Goal: Task Accomplishment & Management: Manage account settings

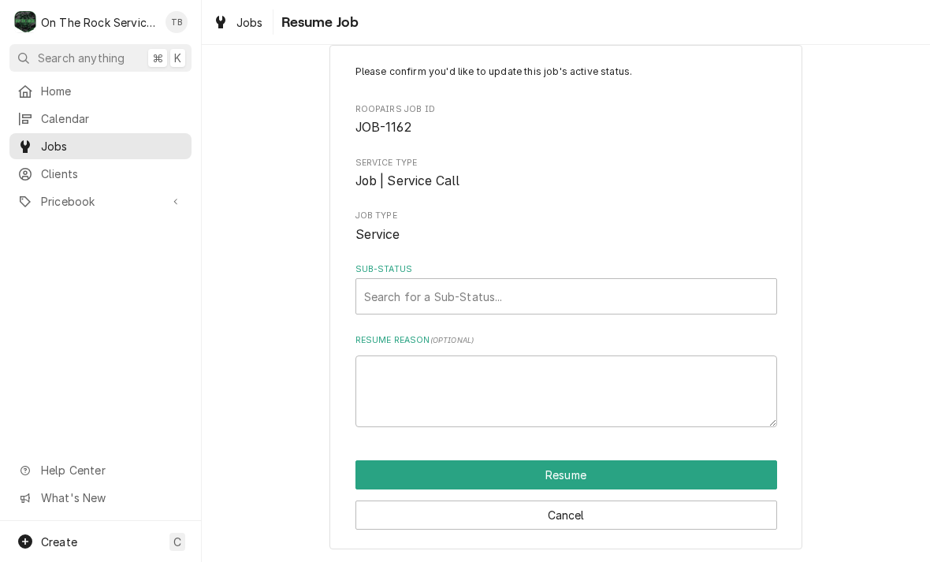
scroll to position [30, 0]
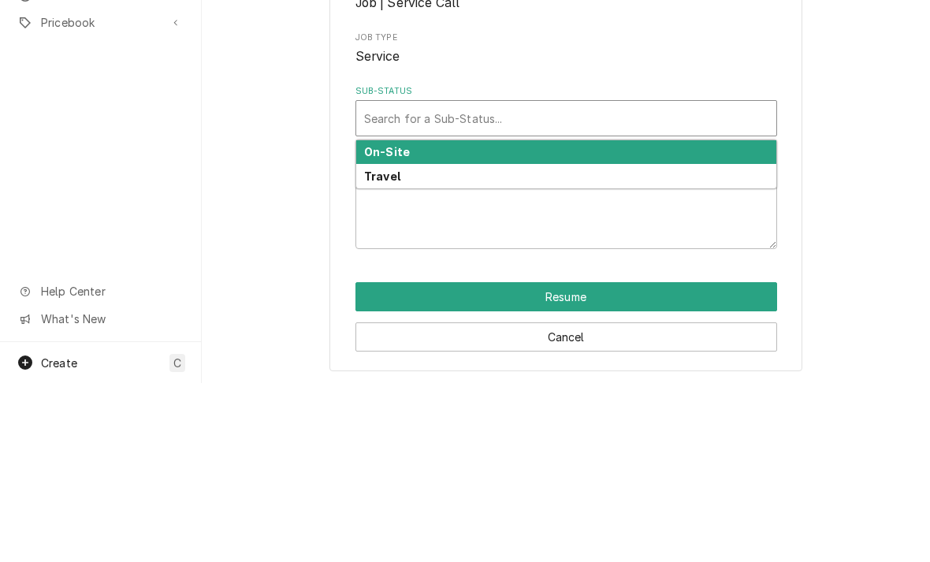
click at [411, 319] on div "On-Site" at bounding box center [566, 331] width 420 height 24
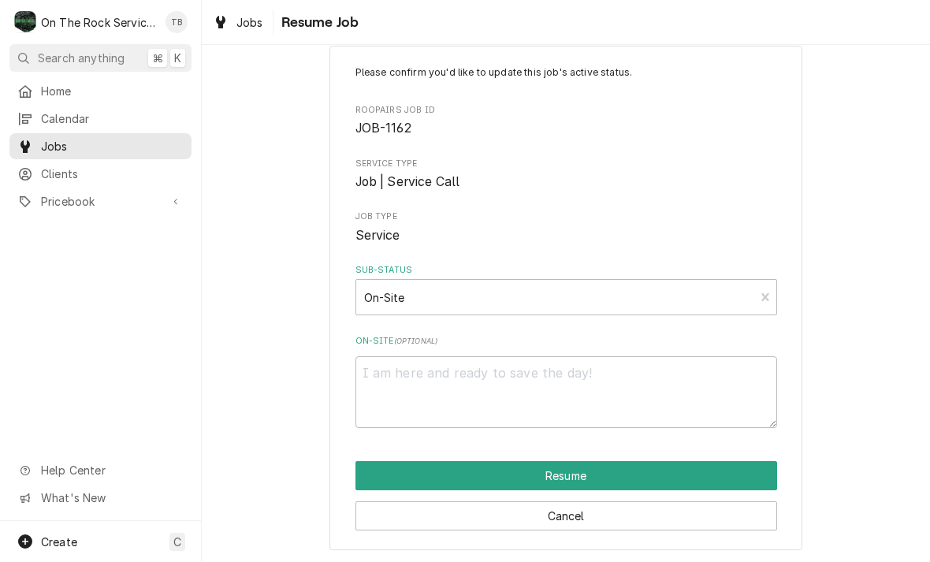
scroll to position [11, 0]
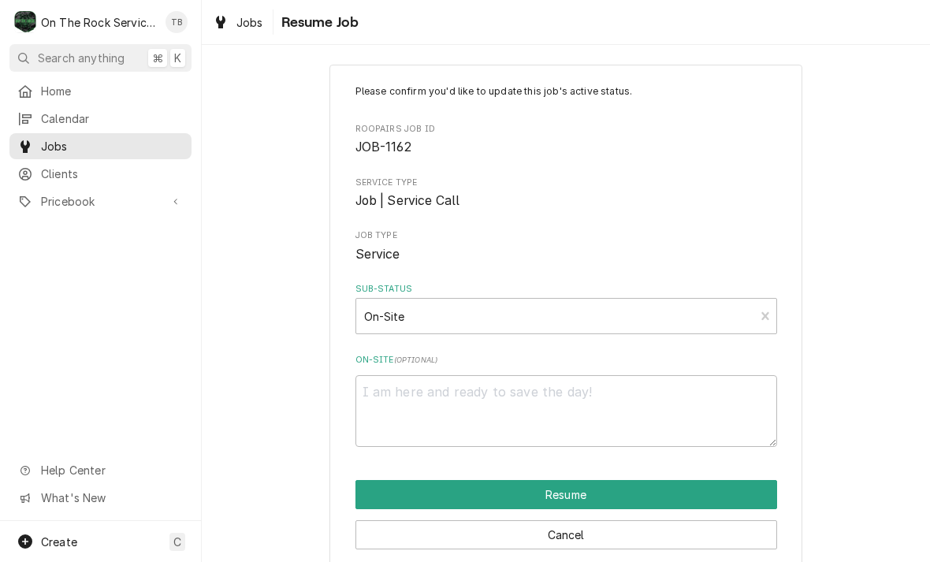
click at [607, 497] on button "Resume" at bounding box center [565, 494] width 421 height 29
type textarea "x"
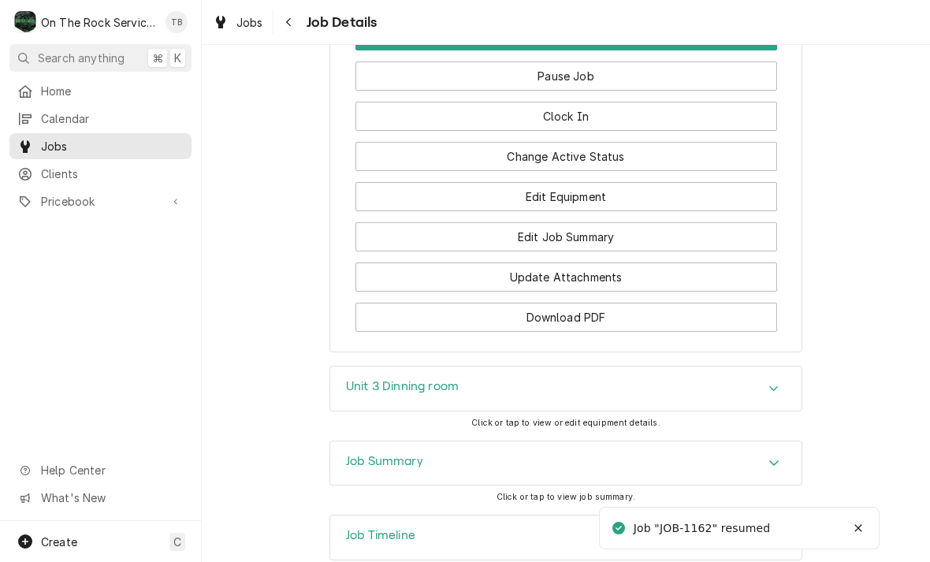
scroll to position [1581, 0]
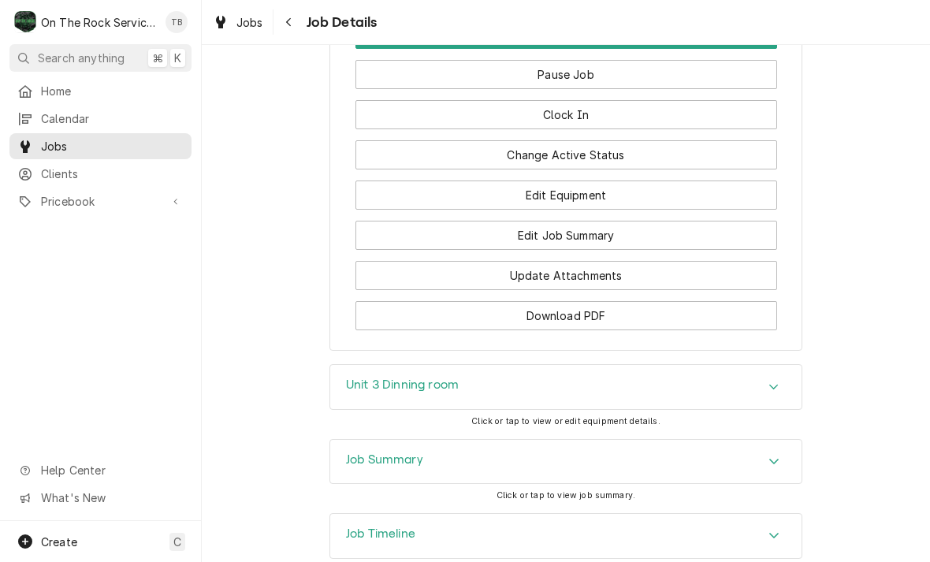
click at [774, 365] on div "Unit 3 Dinning room" at bounding box center [565, 387] width 471 height 44
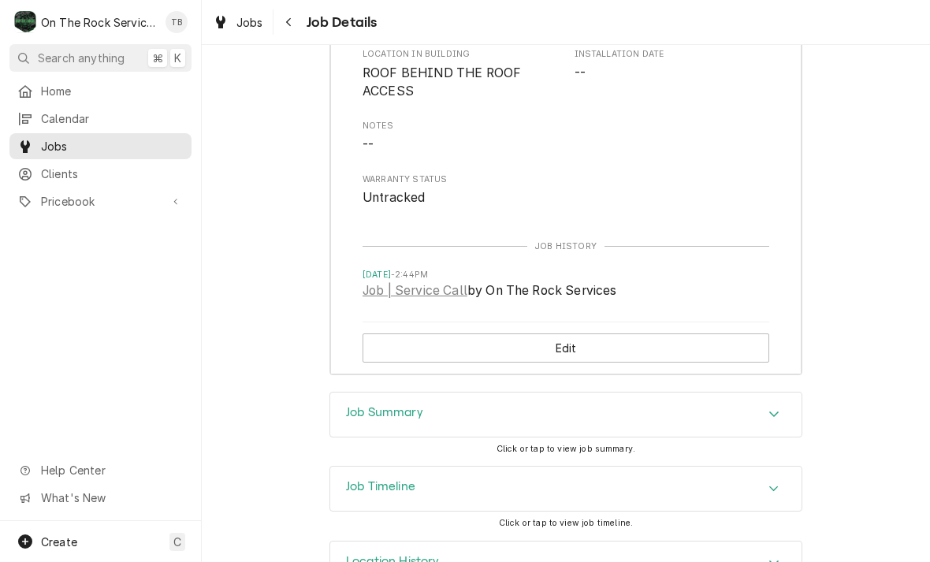
scroll to position [2136, 0]
click at [769, 558] on icon "Accordion Header" at bounding box center [773, 564] width 11 height 13
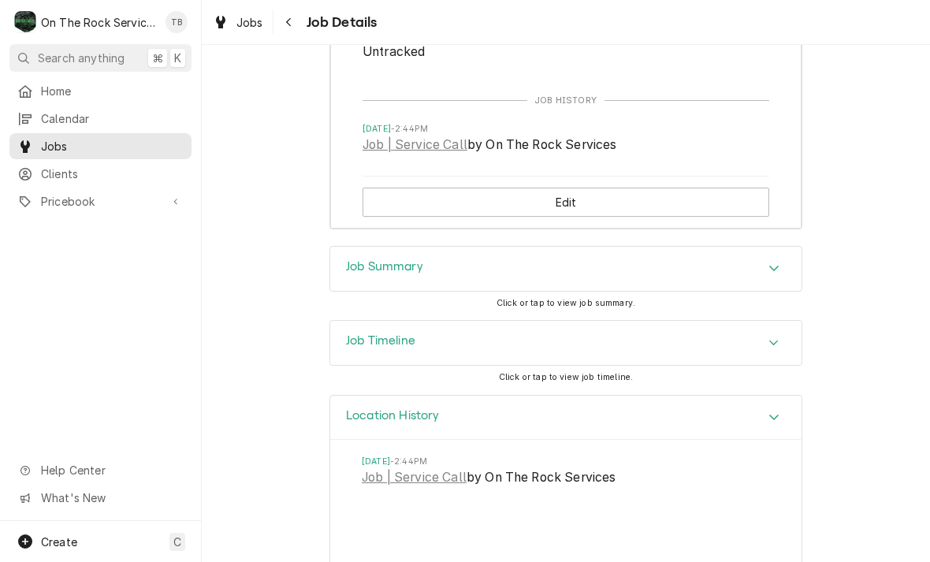
scroll to position [2282, 0]
click at [425, 469] on link "Job | Service Call" at bounding box center [414, 478] width 105 height 19
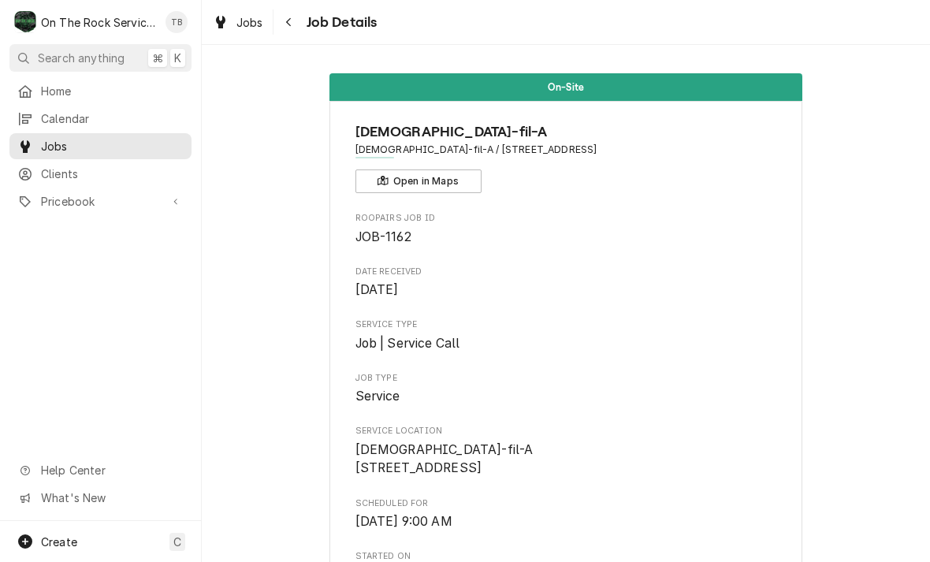
scroll to position [0, 0]
click at [249, 24] on span "Jobs" at bounding box center [249, 22] width 27 height 17
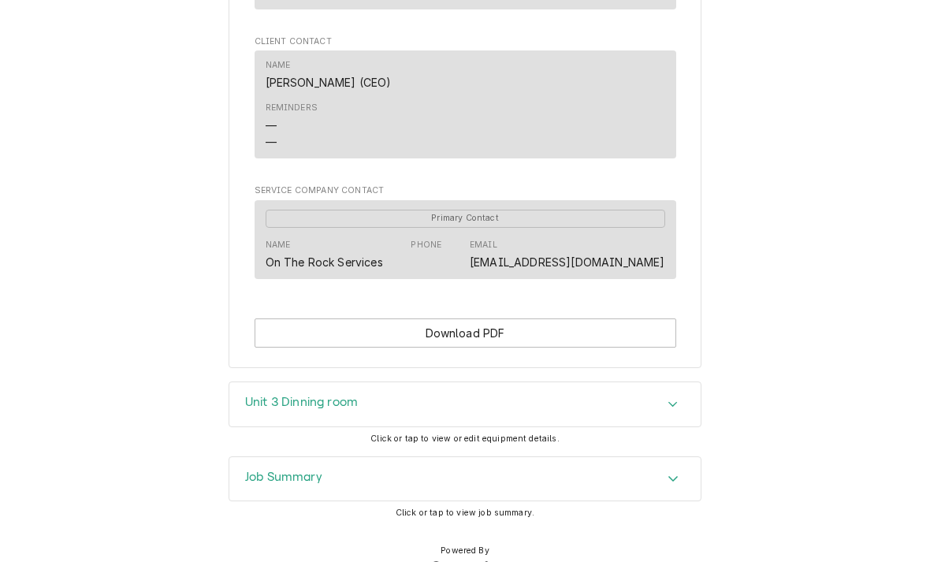
scroll to position [1045, 0]
click at [467, 319] on button "Download PDF" at bounding box center [464, 333] width 421 height 29
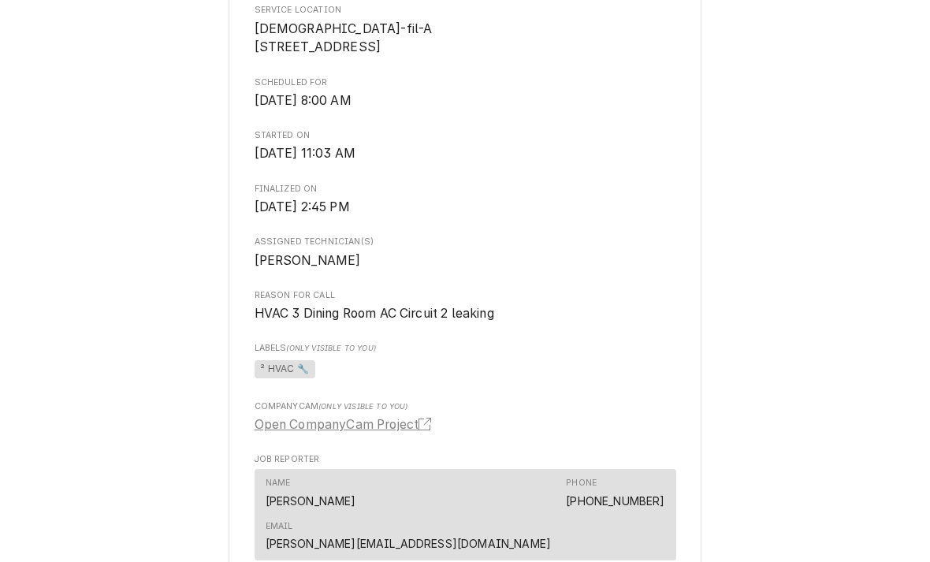
scroll to position [406, 0]
click at [392, 428] on link "Open CompanyCam Project" at bounding box center [345, 423] width 183 height 19
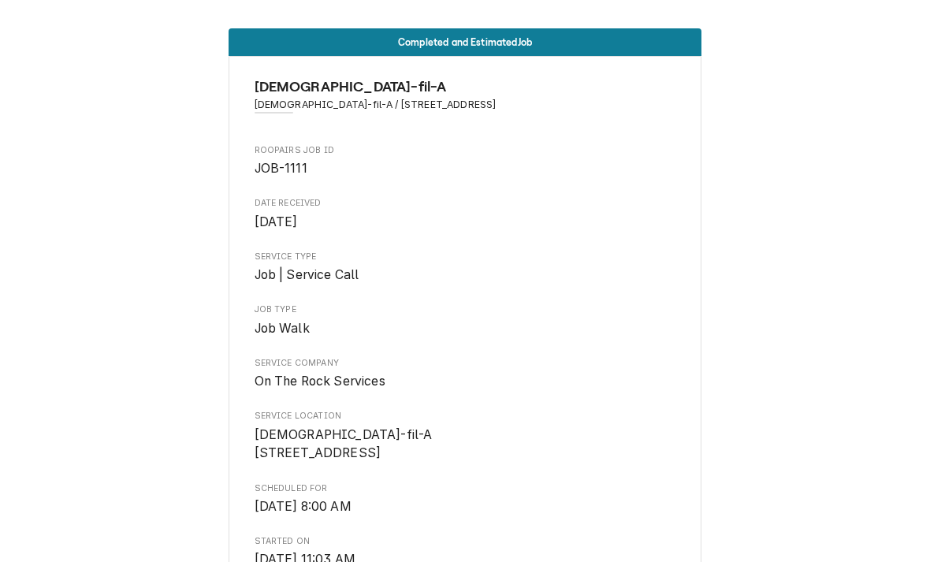
scroll to position [0, 0]
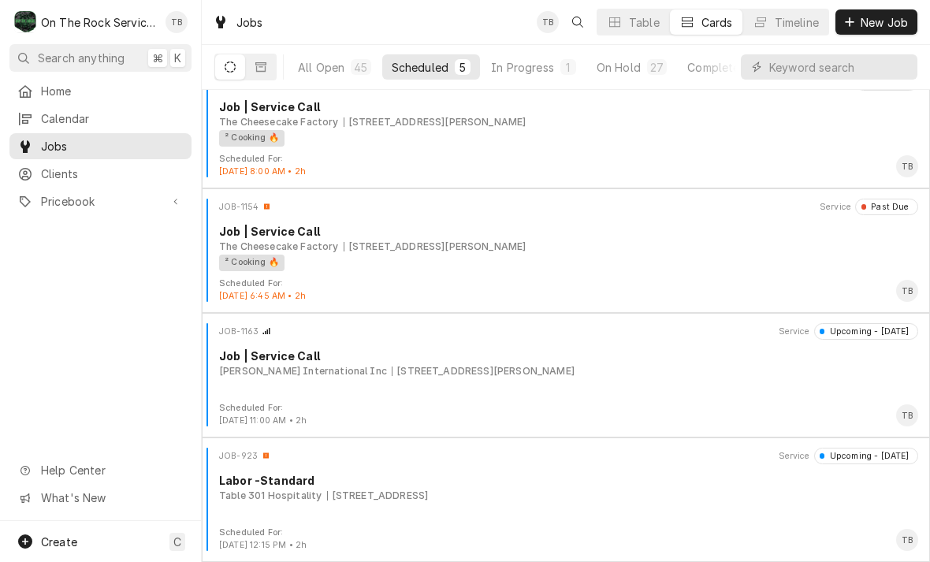
scroll to position [150, 0]
